Goal: Information Seeking & Learning: Understand process/instructions

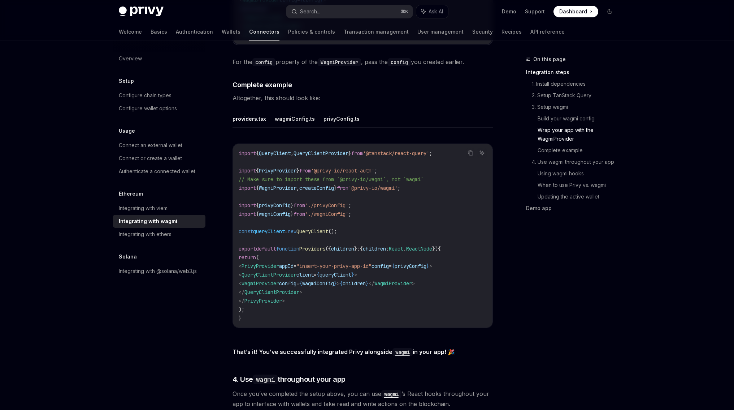
scroll to position [1265, 0]
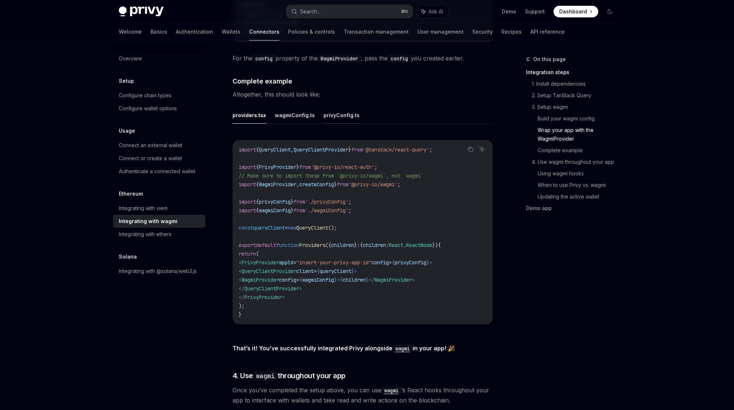
click at [337, 111] on button "privyConfig.ts" at bounding box center [342, 115] width 36 height 17
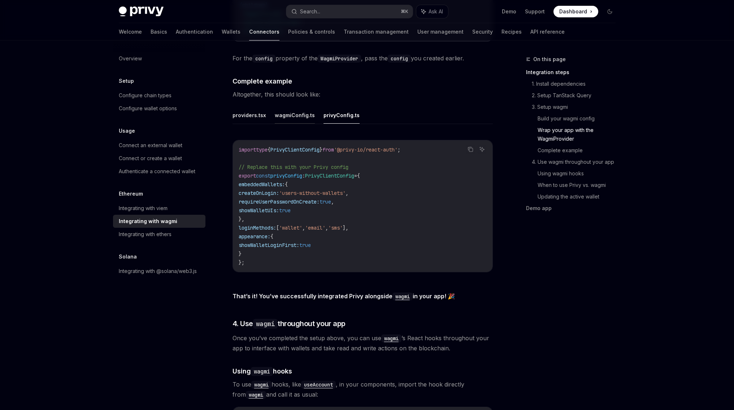
click at [307, 113] on button "wagmiConfig.ts" at bounding box center [295, 115] width 40 height 17
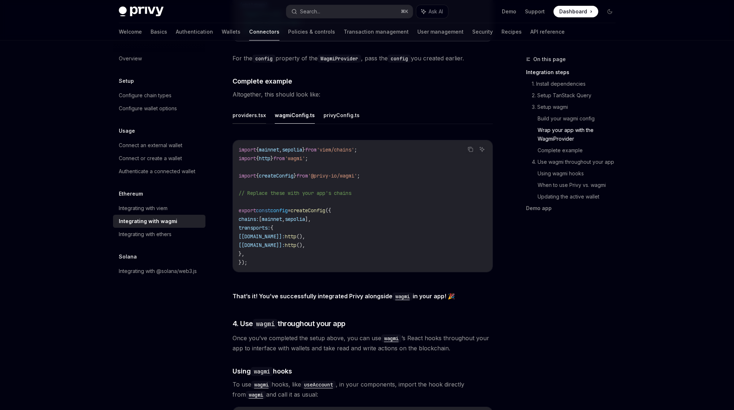
click at [245, 115] on button "providers.tsx" at bounding box center [250, 115] width 34 height 17
type textarea "*"
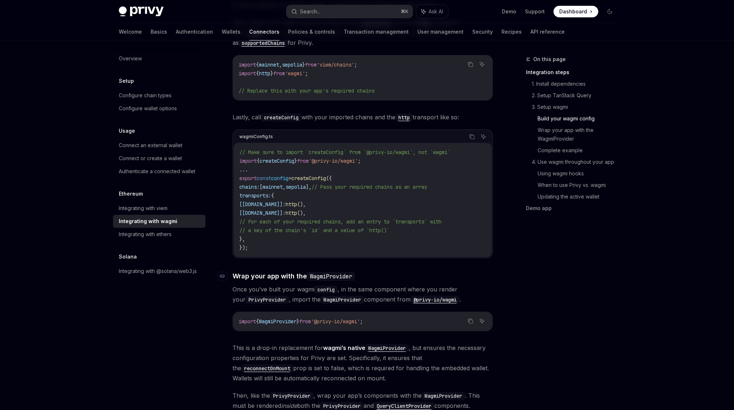
scroll to position [605, 0]
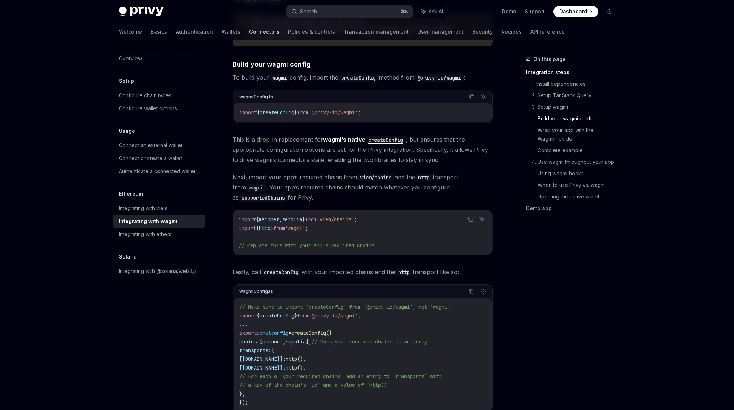
click at [339, 153] on span "This is a drop-in replacement for wagmi’s native createConfig , but ensures tha…" at bounding box center [363, 149] width 260 height 30
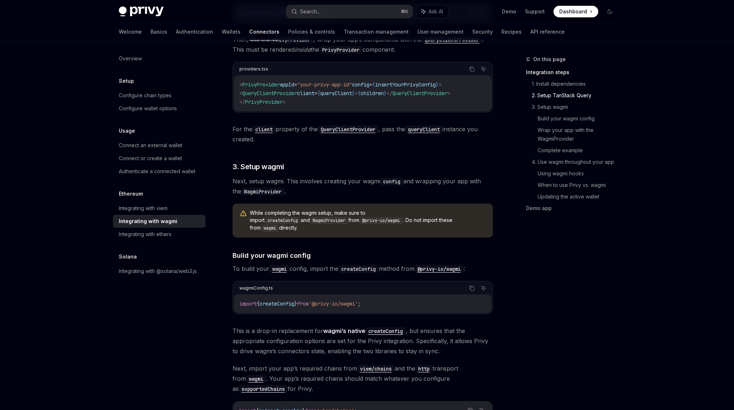
scroll to position [420, 0]
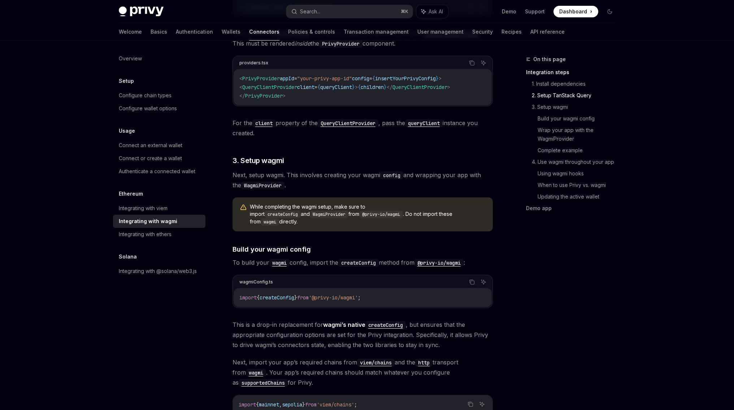
click at [453, 259] on code "@privy-io/wagmi" at bounding box center [439, 263] width 49 height 8
click at [536, 12] on link "Support" at bounding box center [535, 11] width 20 height 7
